Goal: Find specific page/section: Find specific page/section

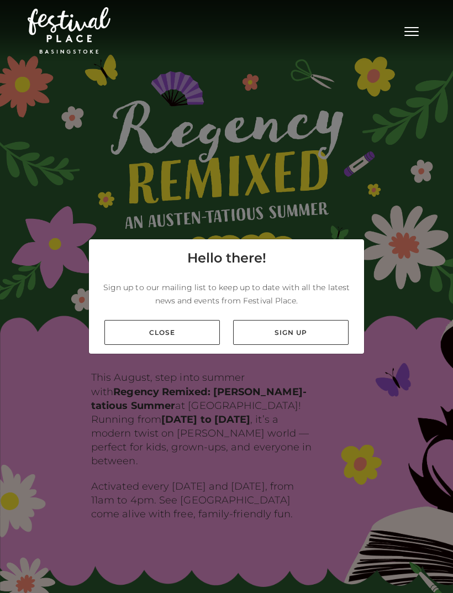
click at [186, 354] on div "Close Sign up" at bounding box center [226, 332] width 275 height 43
click at [189, 345] on link "Close" at bounding box center [161, 332] width 115 height 25
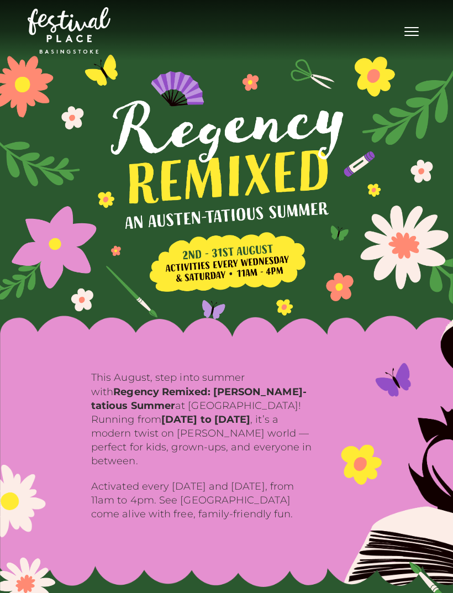
click at [433, 23] on nav "Toggle navigation .st5{fill:none;stroke:#FFFFFF;stroke-width:2.29;stroke-miterl…" at bounding box center [226, 30] width 453 height 61
click at [413, 36] on span "Toggle navigation" at bounding box center [411, 35] width 14 height 1
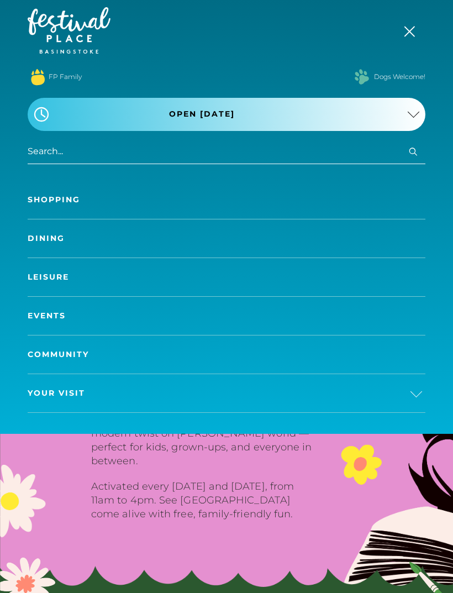
click at [77, 241] on link "Dining" at bounding box center [227, 238] width 398 height 38
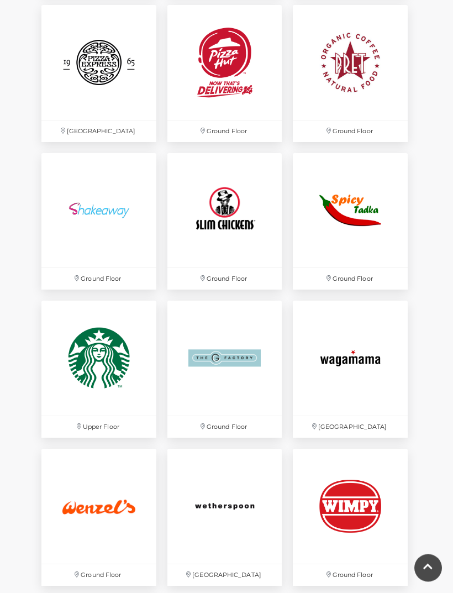
scroll to position [2234, 0]
click at [246, 363] on img at bounding box center [224, 358] width 115 height 115
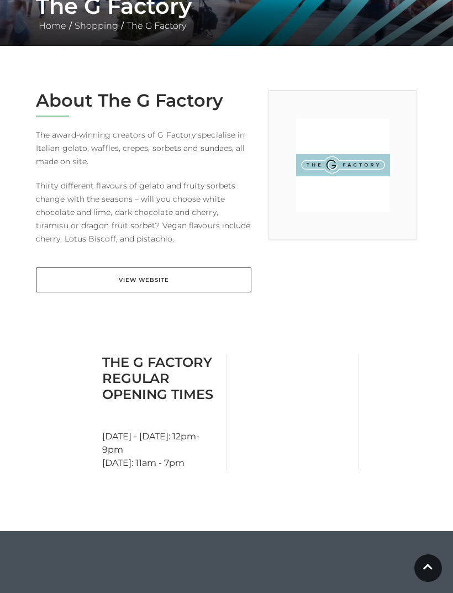
scroll to position [226, 0]
